Goal: Task Accomplishment & Management: Complete application form

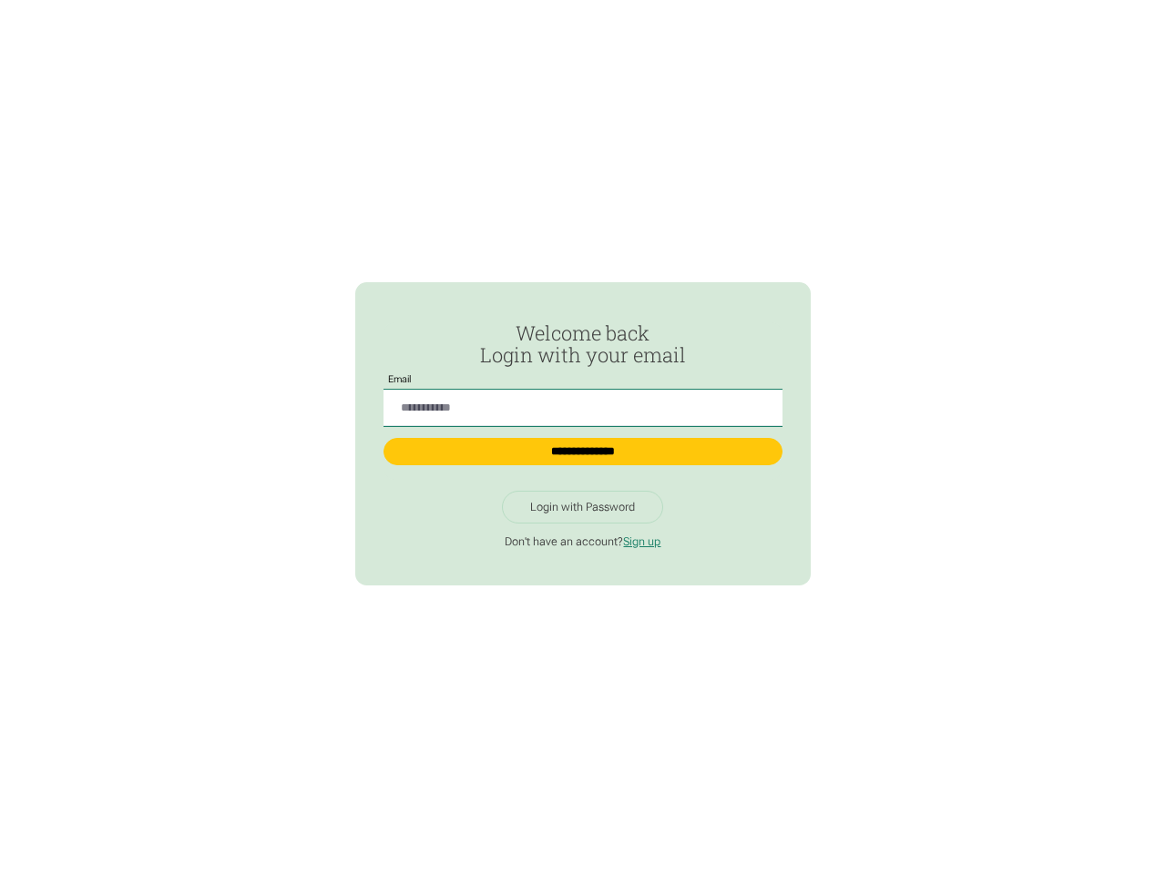
click at [582, 401] on input "Passwordless Login" at bounding box center [582, 408] width 398 height 37
